Goal: Find specific page/section: Find specific page/section

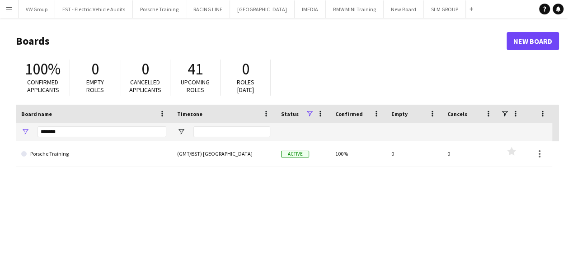
click at [9, 9] on app-icon "Menu" at bounding box center [8, 8] width 7 height 7
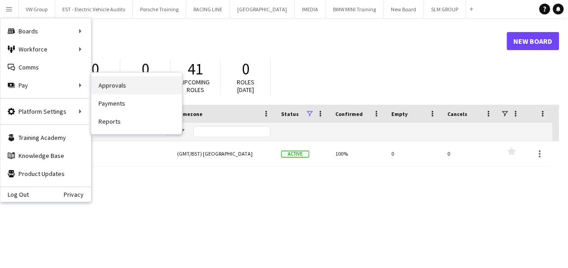
click at [105, 85] on link "Approvals" at bounding box center [136, 85] width 90 height 18
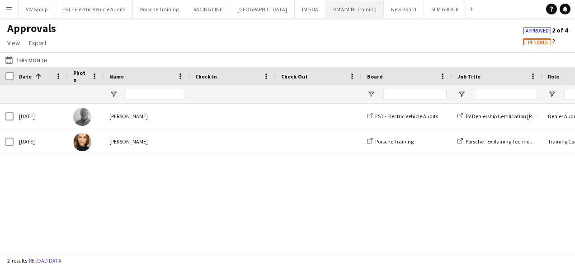
click at [329, 10] on button "BMW MINI Training Close" at bounding box center [355, 9] width 58 height 18
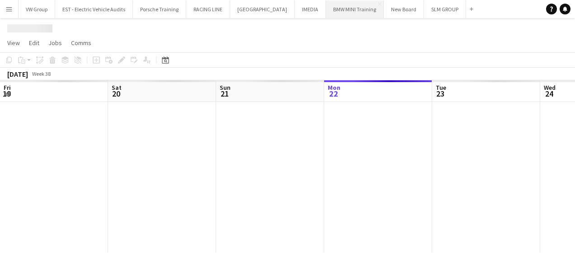
scroll to position [0, 216]
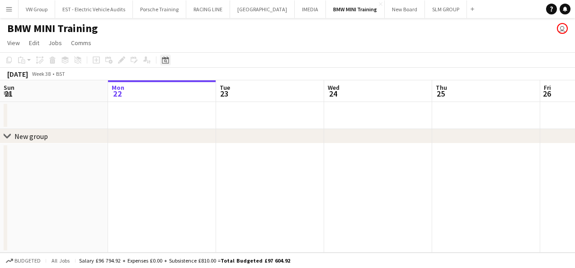
click at [163, 60] on icon "Date picker" at bounding box center [165, 59] width 7 height 7
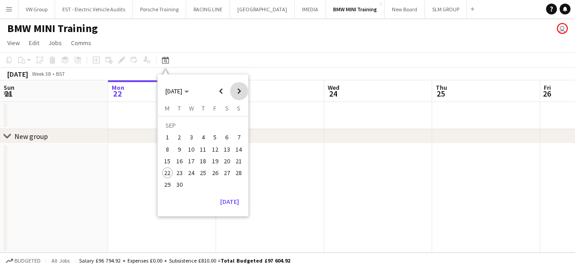
click at [237, 91] on span "Next month" at bounding box center [239, 91] width 18 height 18
click at [179, 147] on span "7" at bounding box center [179, 149] width 11 height 11
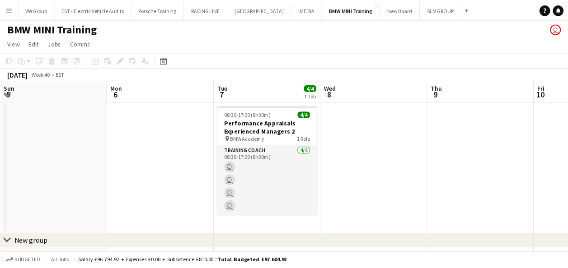
scroll to position [0, 311]
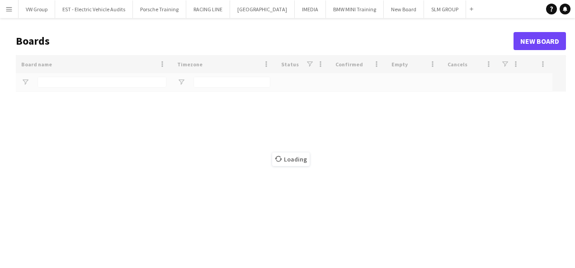
type input "*******"
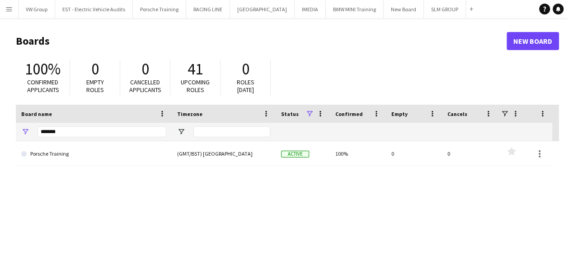
click at [10, 9] on app-icon "Menu" at bounding box center [8, 8] width 7 height 7
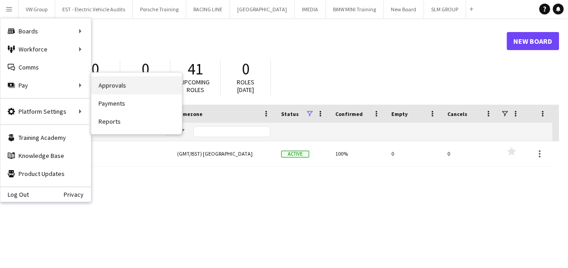
click at [119, 85] on link "Approvals" at bounding box center [136, 85] width 90 height 18
